Goal: Information Seeking & Learning: Learn about a topic

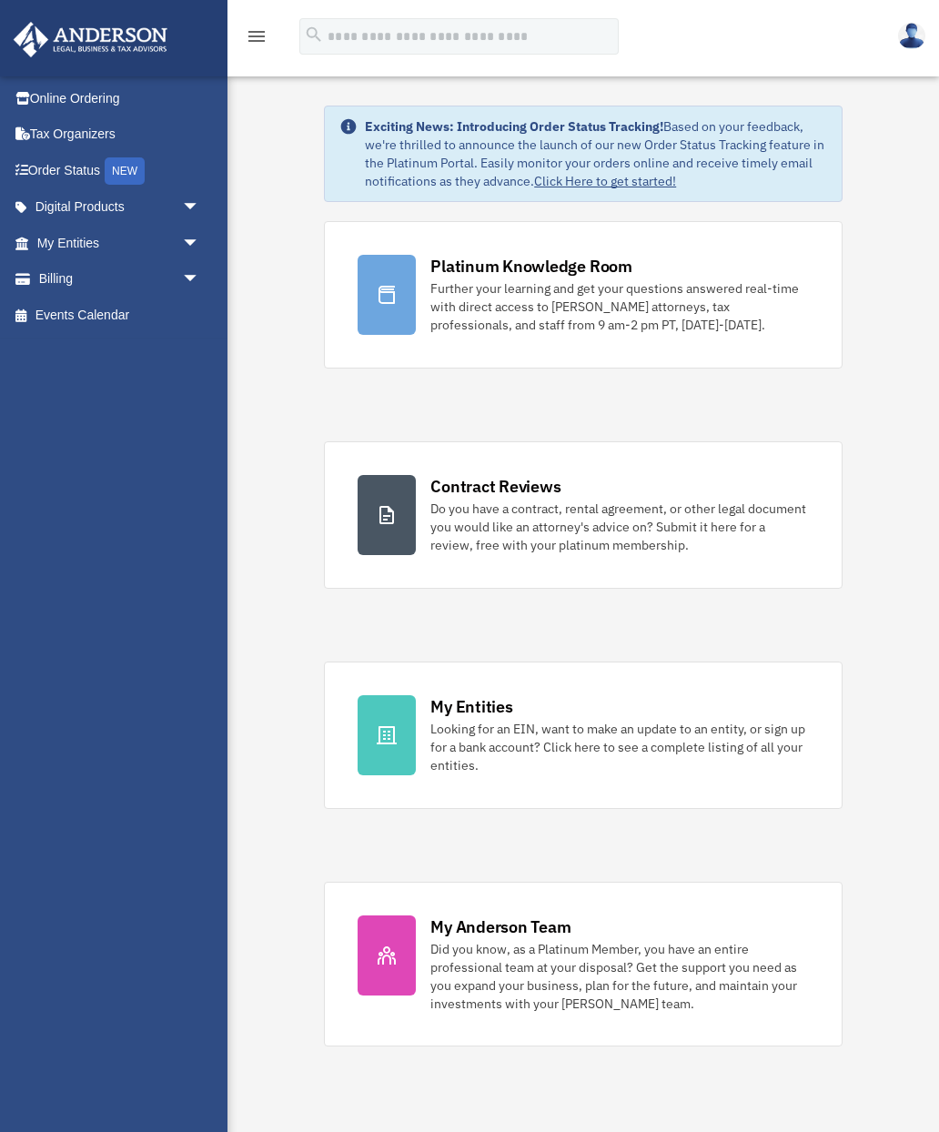
click at [526, 286] on div "Further your learning and get your questions answered real-time with direct acc…" at bounding box center [619, 306] width 378 height 55
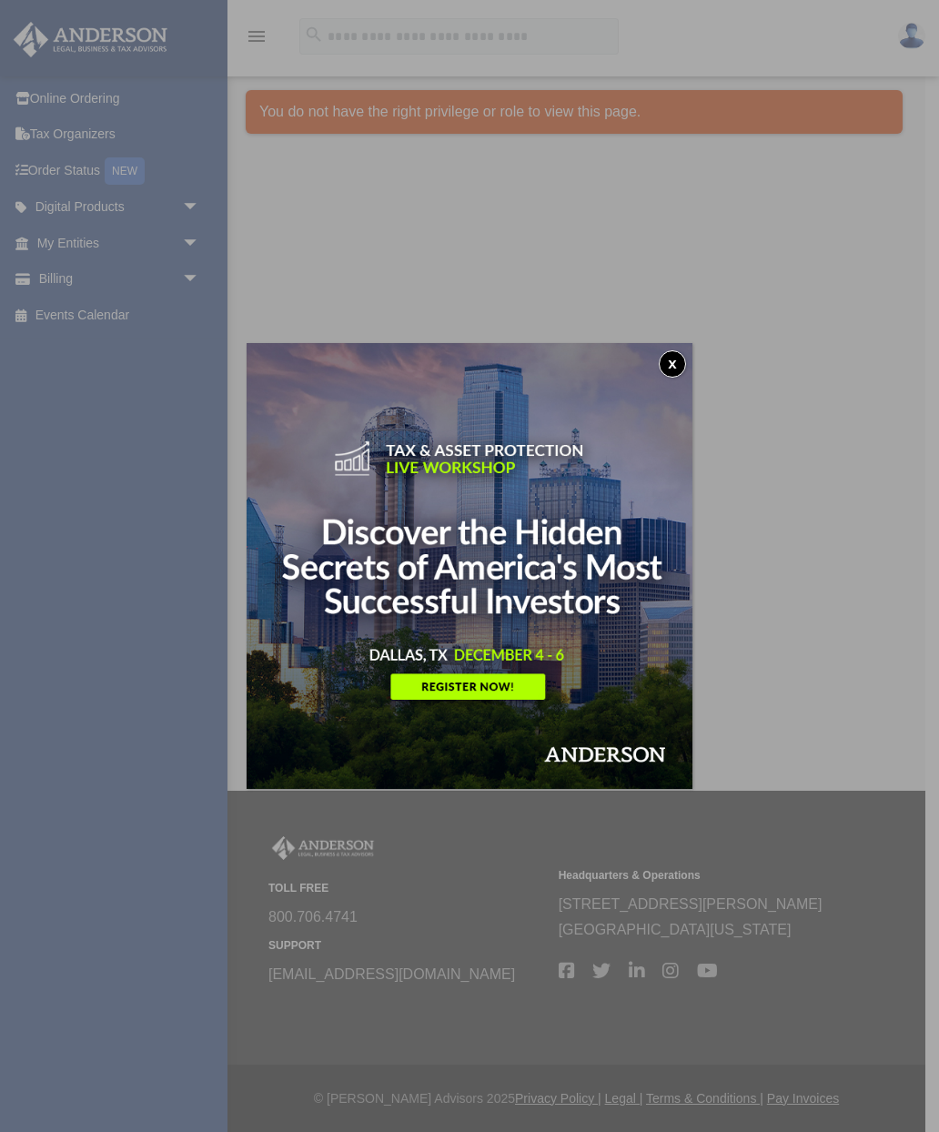
click at [681, 351] on img at bounding box center [470, 566] width 446 height 446
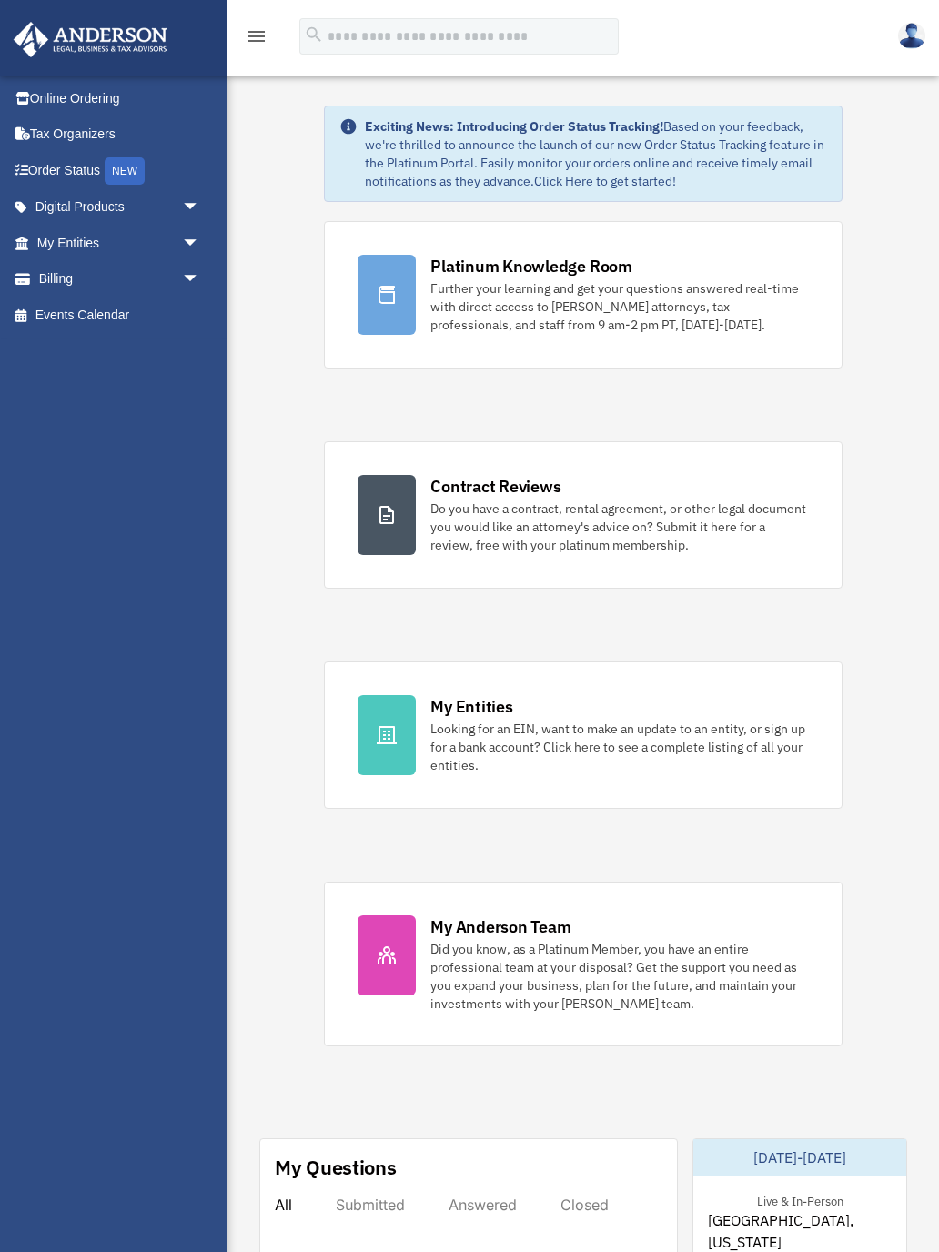
click at [54, 242] on link "My Entities arrow_drop_down" at bounding box center [120, 243] width 215 height 36
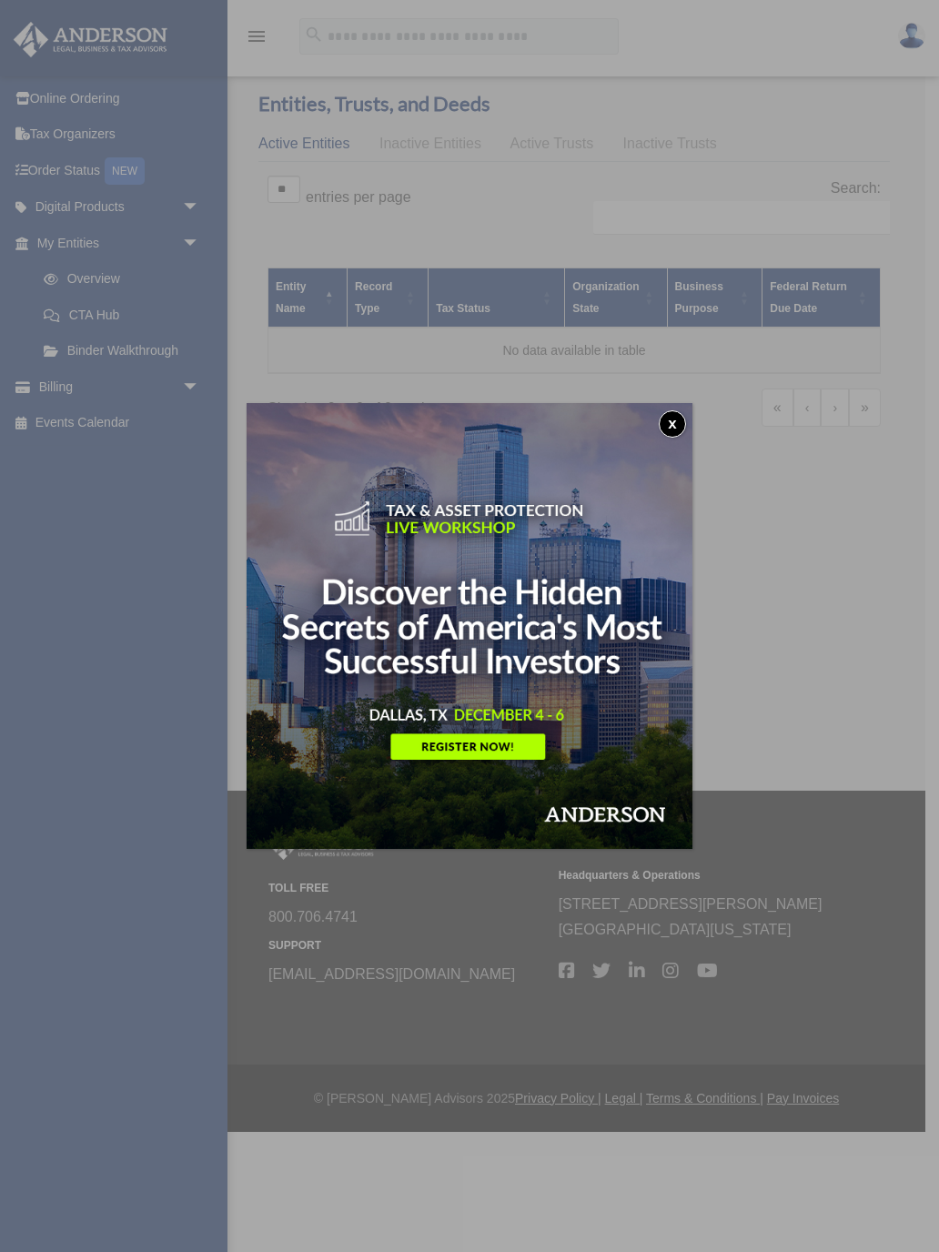
click at [483, 753] on img at bounding box center [470, 626] width 446 height 446
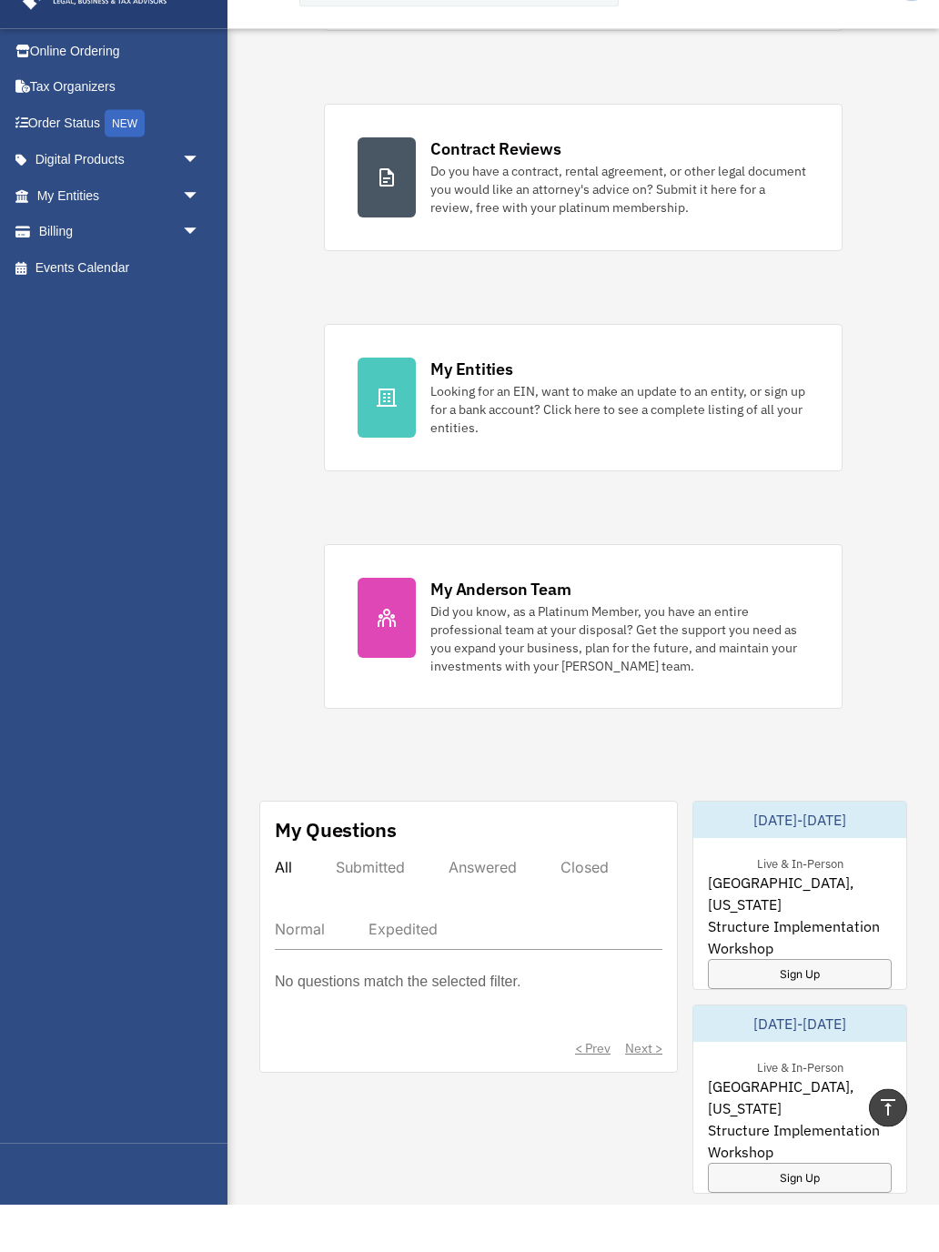
scroll to position [293, 0]
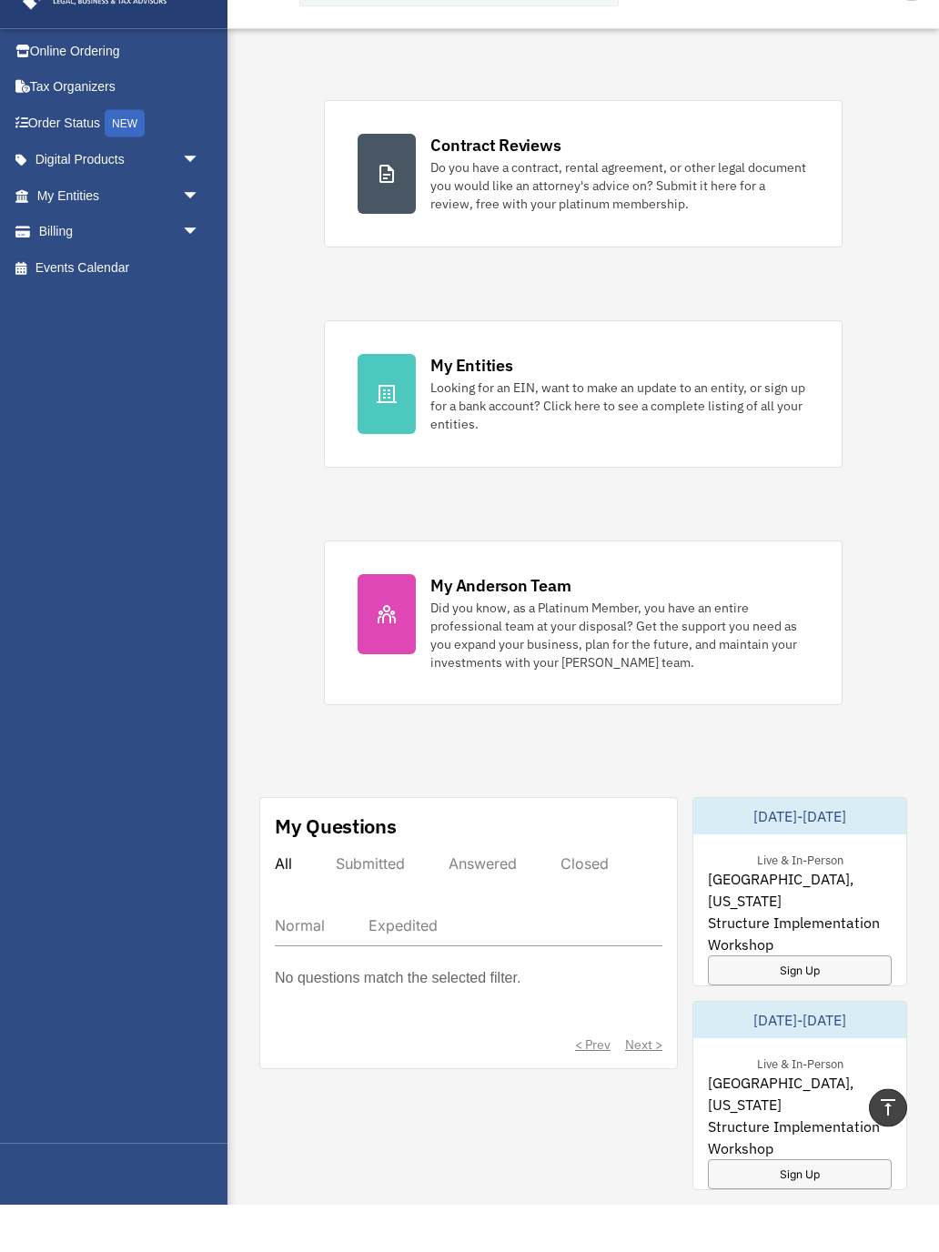
click at [399, 622] on div at bounding box center [387, 662] width 58 height 80
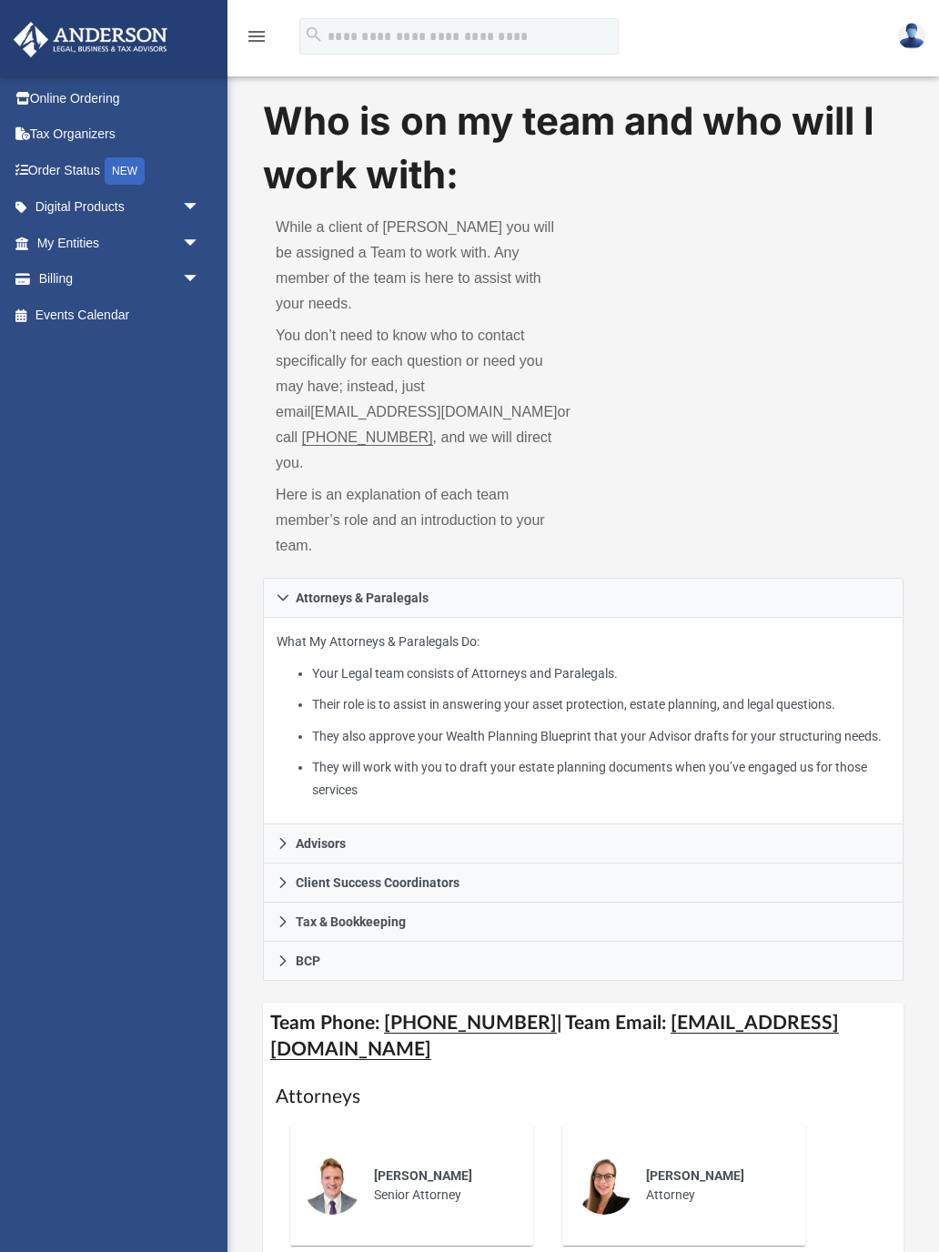
click at [116, 163] on div "NEW" at bounding box center [125, 170] width 40 height 27
click at [58, 176] on link "Order Status NEW" at bounding box center [120, 170] width 215 height 37
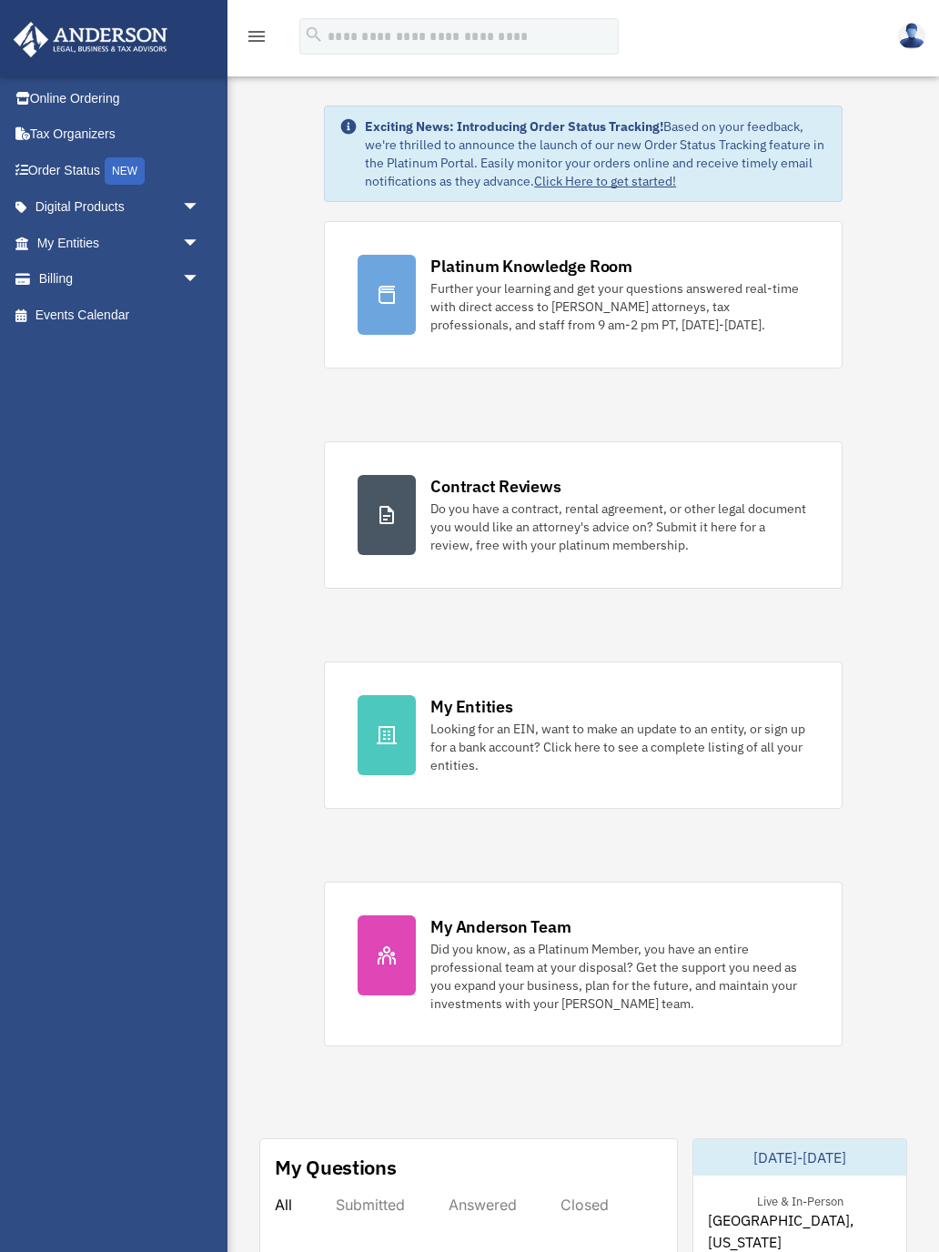
click at [601, 187] on link "Click Here to get started!" at bounding box center [605, 181] width 142 height 16
click at [82, 209] on link "Digital Products arrow_drop_down" at bounding box center [120, 207] width 215 height 36
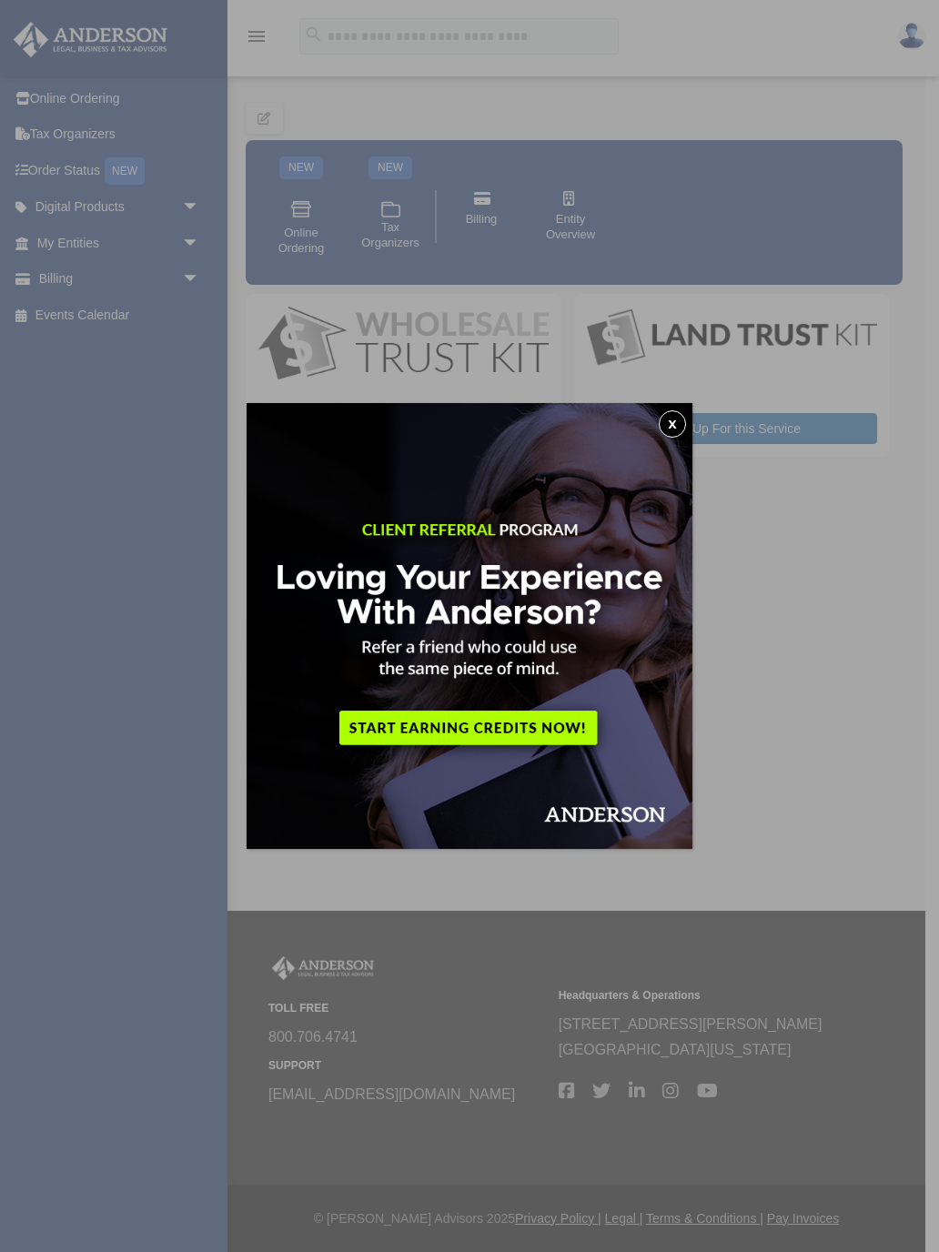
click at [494, 732] on img at bounding box center [470, 626] width 446 height 446
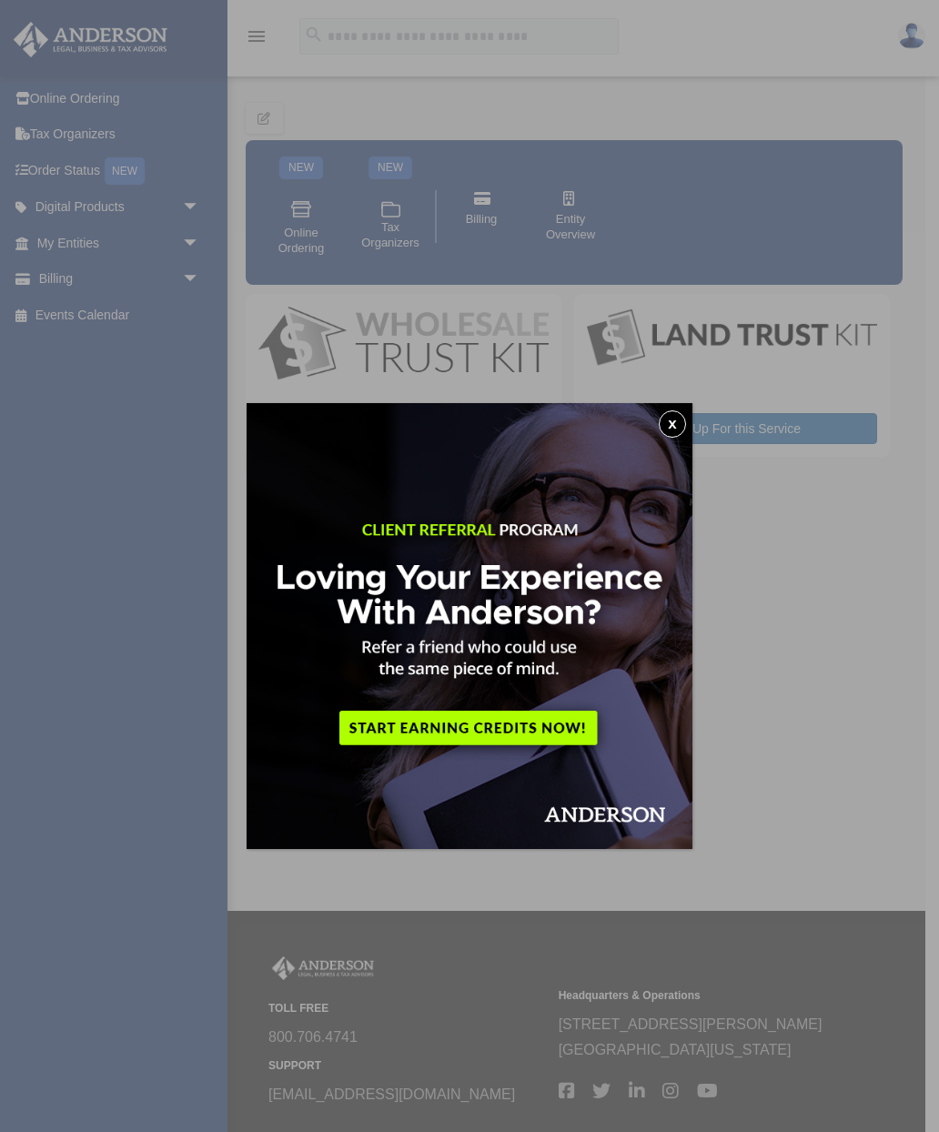
click at [670, 428] on button "x" at bounding box center [672, 423] width 27 height 27
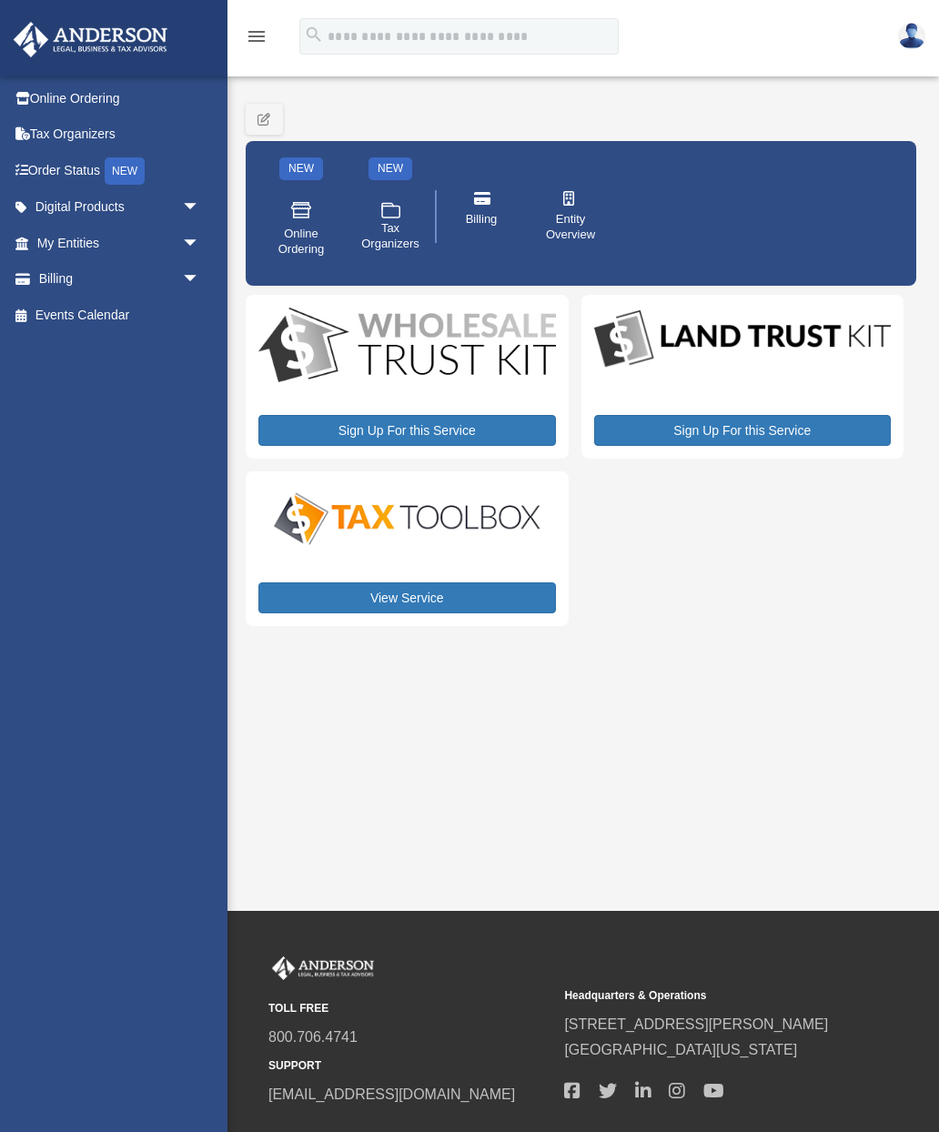
click at [418, 520] on img at bounding box center [406, 518] width 297 height 59
click at [411, 603] on link "View Service" at bounding box center [406, 597] width 297 height 31
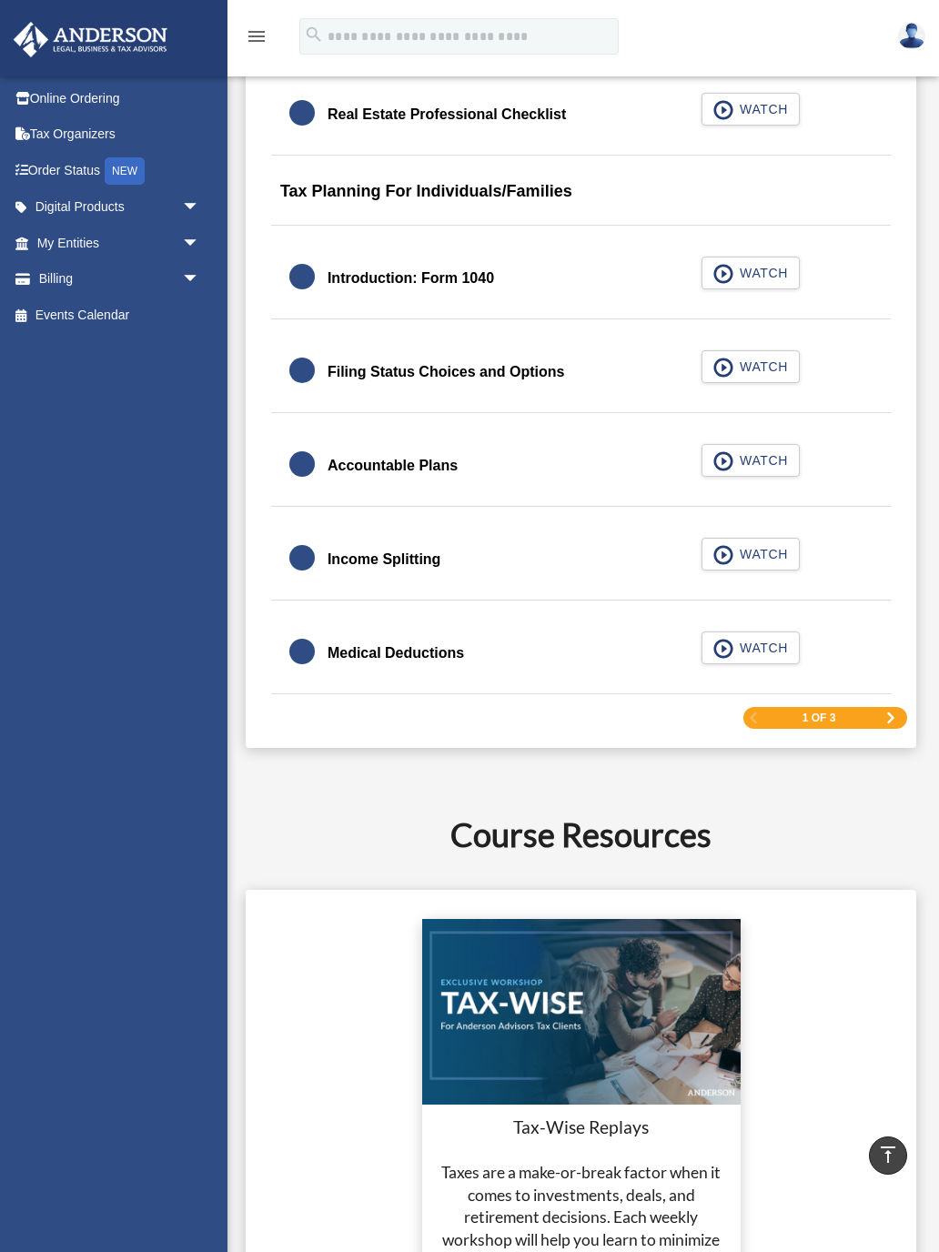
scroll to position [2391, 0]
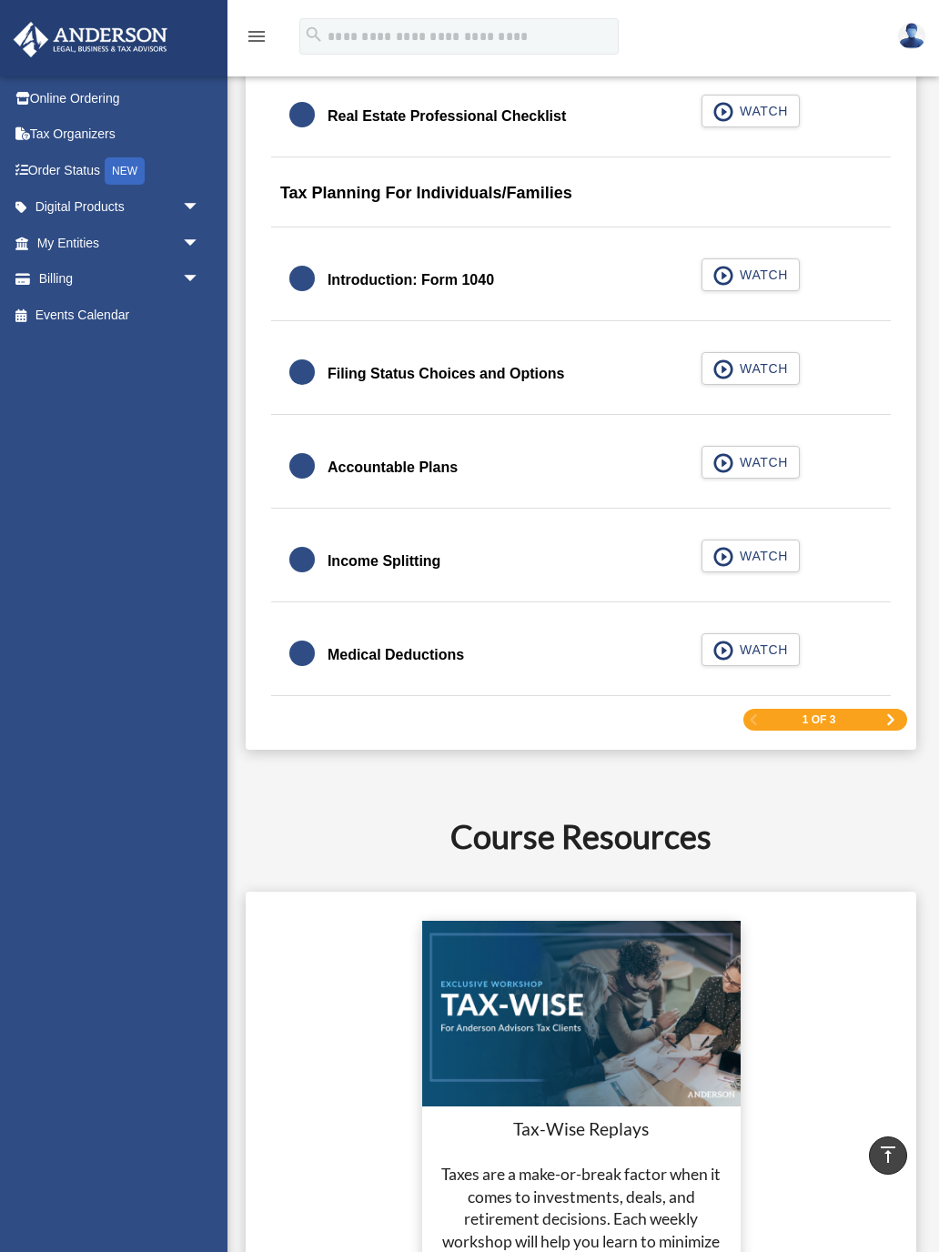
click at [337, 659] on div "Medical Deductions" at bounding box center [395, 654] width 136 height 25
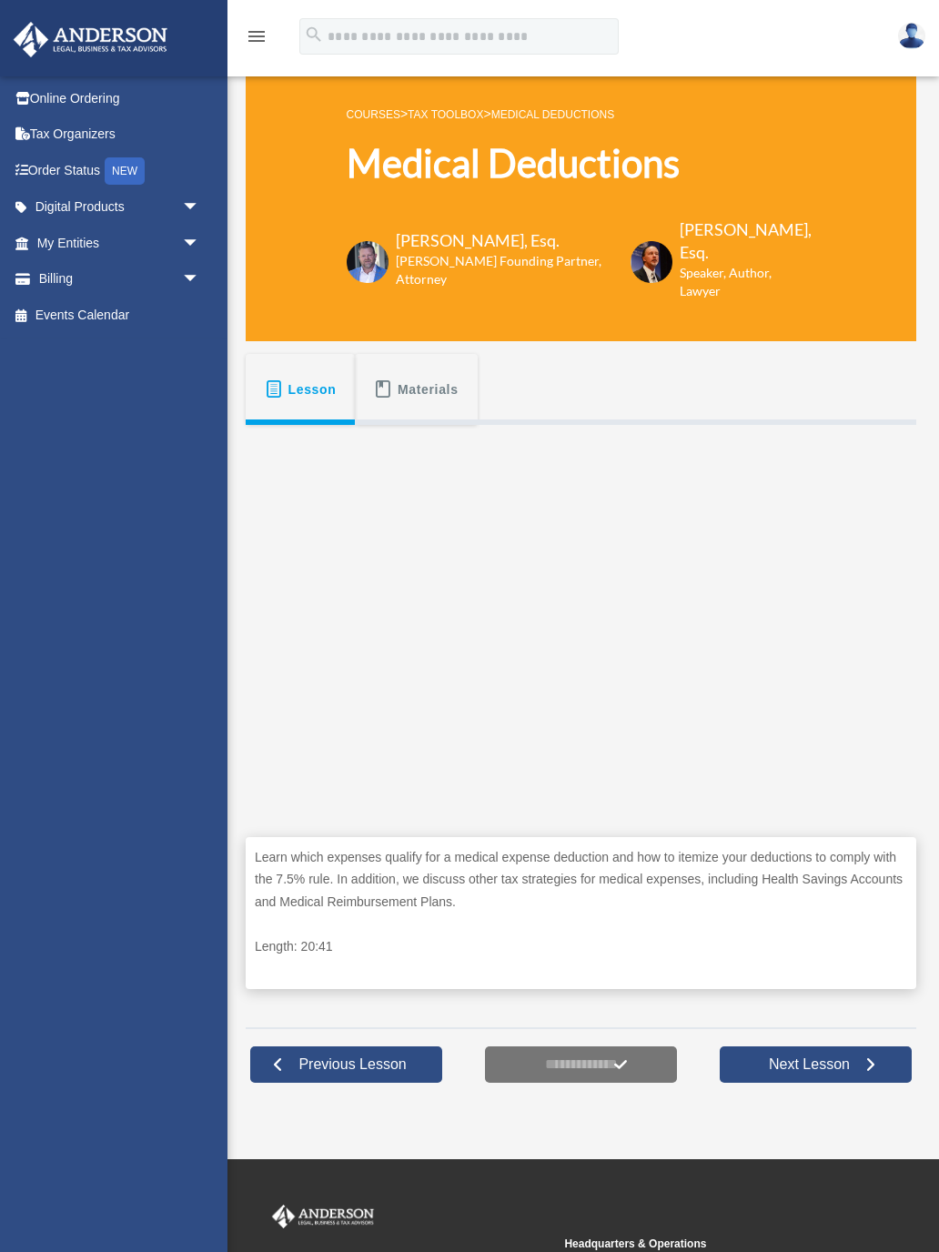
scroll to position [-28, 0]
